Goal: Navigation & Orientation: Find specific page/section

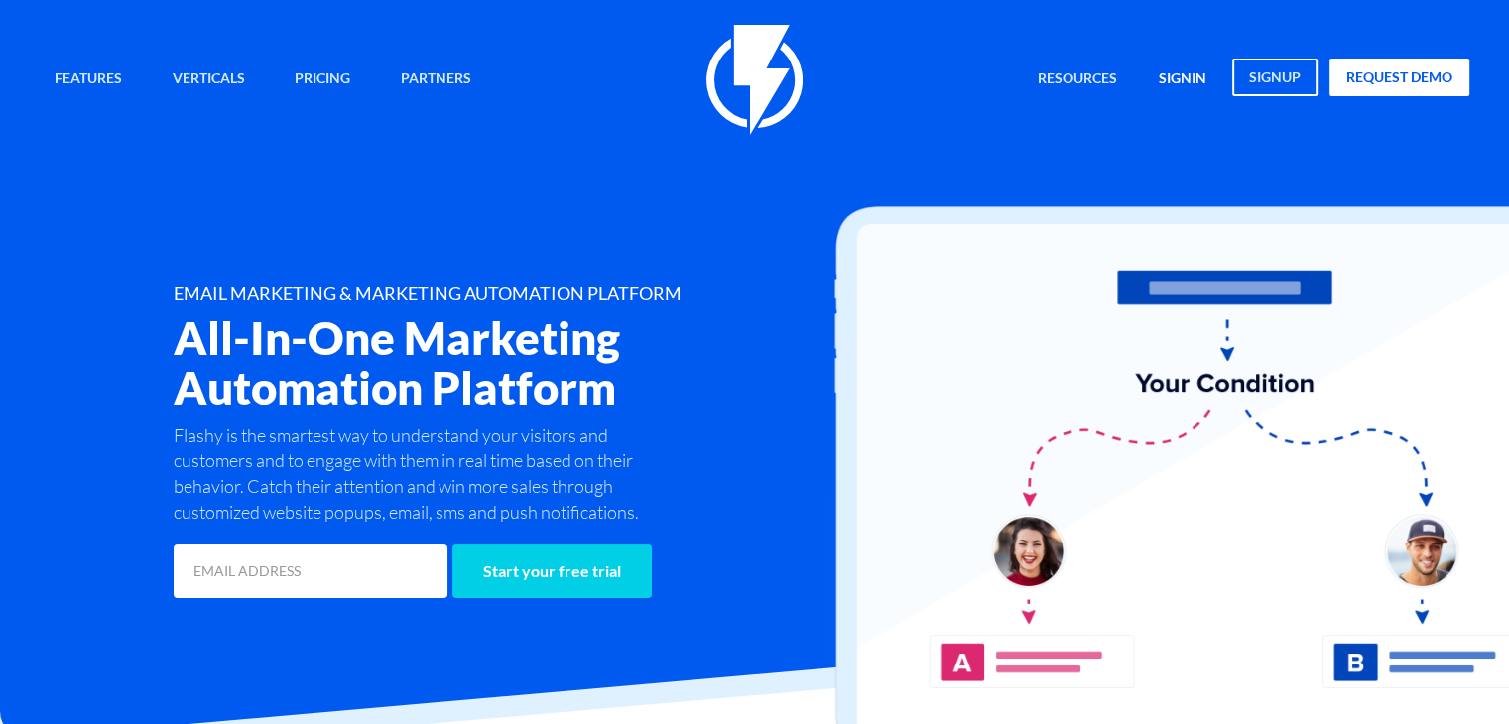
click at [1186, 80] on link "signin" at bounding box center [1182, 80] width 77 height 43
click at [1159, 63] on div "Features Marketing Automation Convert, Enagage And Retain Your Customers Email …" at bounding box center [754, 80] width 1459 height 110
click at [1171, 82] on link "signin" at bounding box center [1182, 80] width 77 height 43
